Goal: Find specific page/section: Find specific page/section

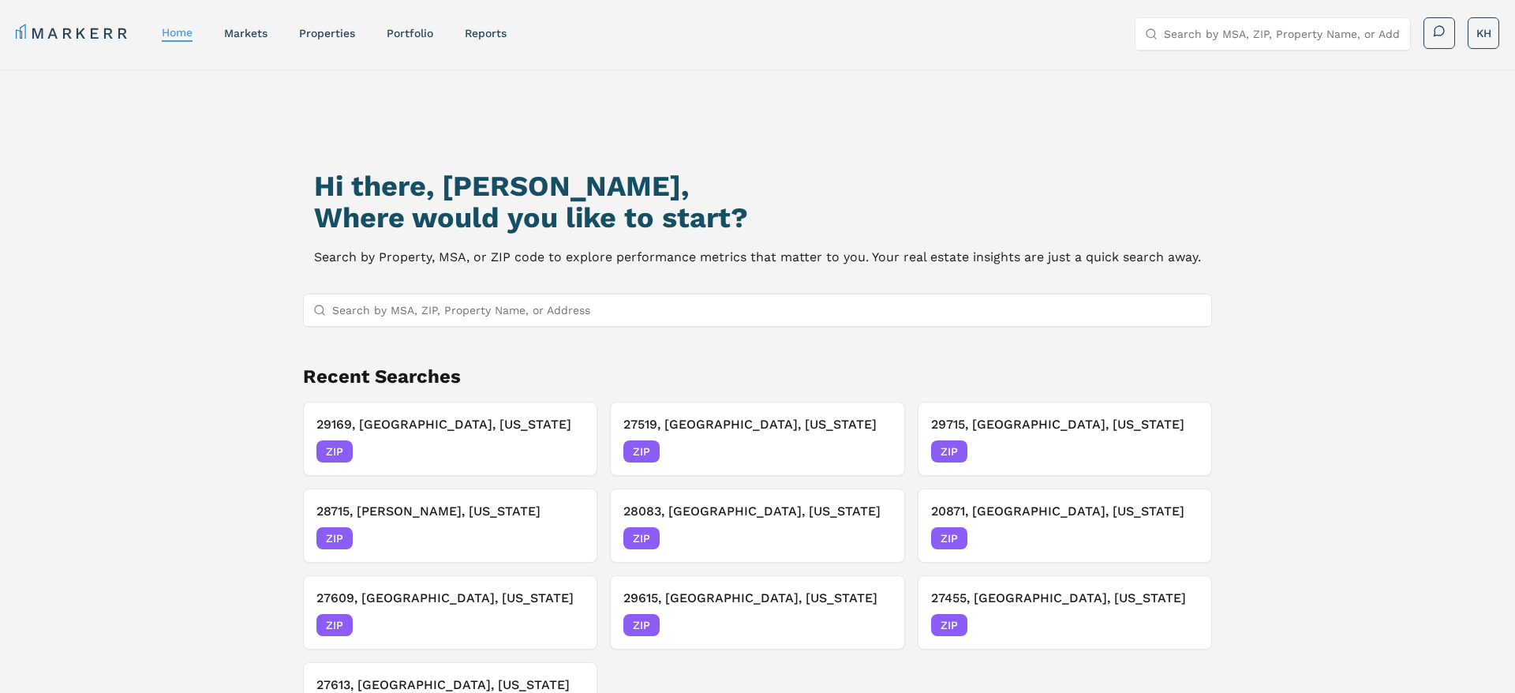
click at [596, 308] on input "Search by MSA, ZIP, Property Name, or Address" at bounding box center [766, 310] width 869 height 32
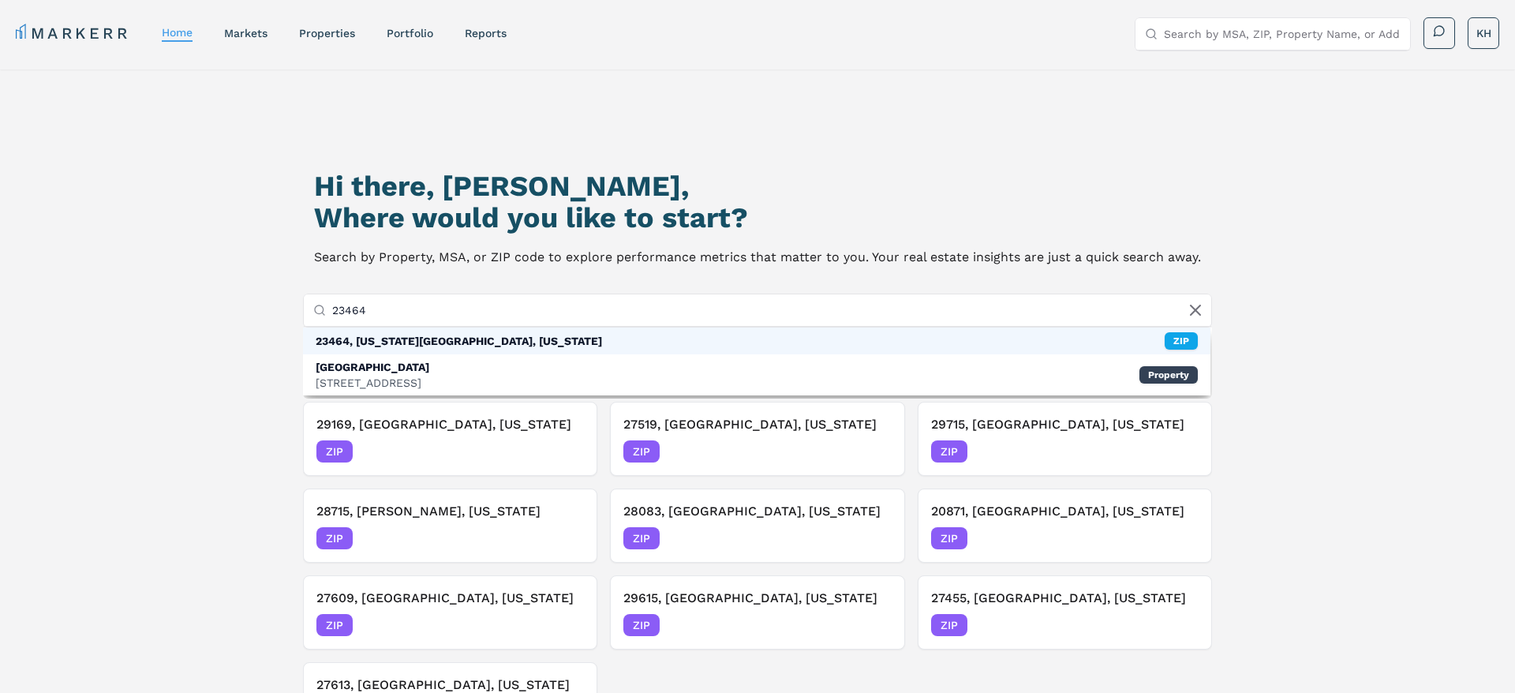
type input "23464"
click at [486, 338] on div "23464, [US_STATE][GEOGRAPHIC_DATA], [US_STATE] ZIP" at bounding box center [756, 340] width 907 height 27
